Goal: Information Seeking & Learning: Learn about a topic

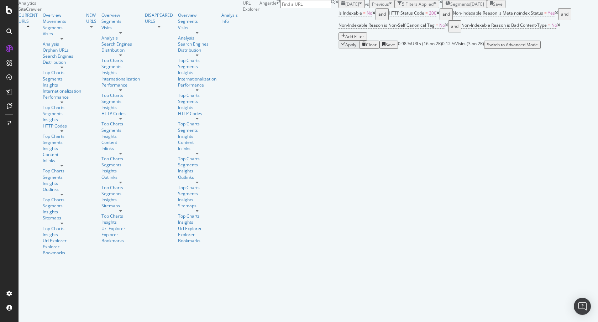
click at [345, 7] on span "[DATE]" at bounding box center [352, 4] width 14 height 6
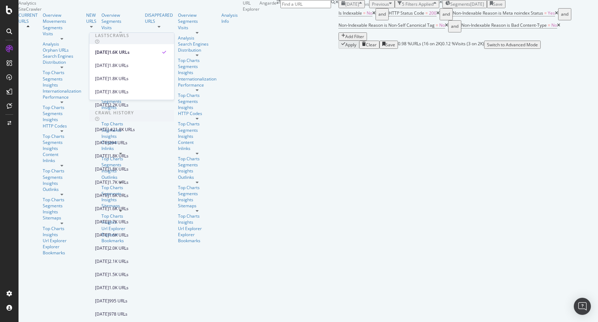
click at [598, 49] on div "URLs Crawled By Botify By pagetype Chart (by Value) Table Expand Export as CSV …" at bounding box center [598, 24] width 0 height 49
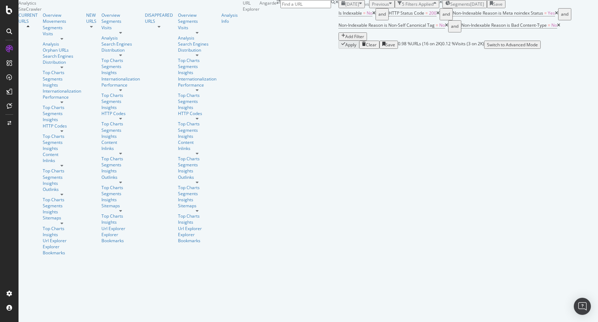
scroll to position [27, 0]
